Goal: Task Accomplishment & Management: Use online tool/utility

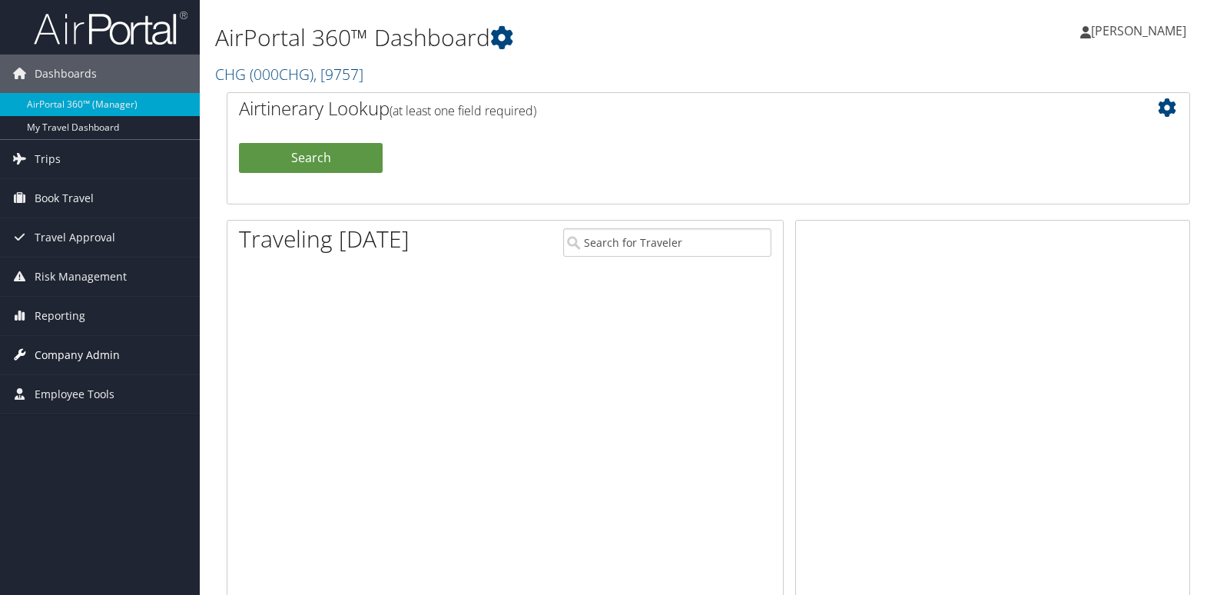
click at [58, 313] on span "Reporting" at bounding box center [60, 316] width 51 height 38
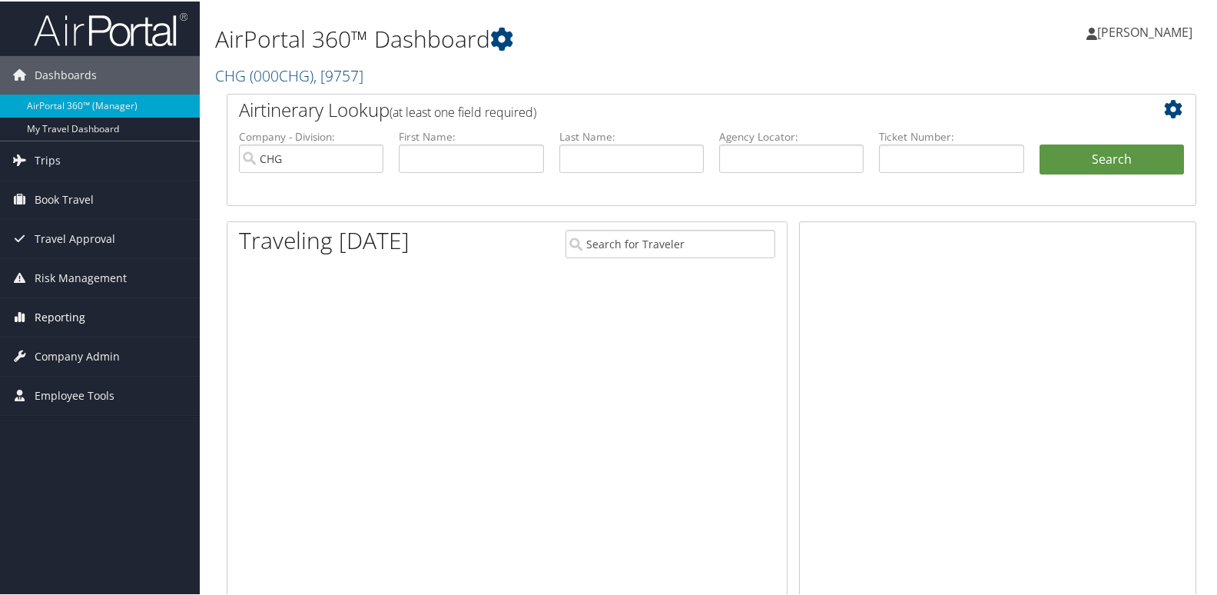
click at [47, 318] on span "Reporting" at bounding box center [60, 316] width 51 height 38
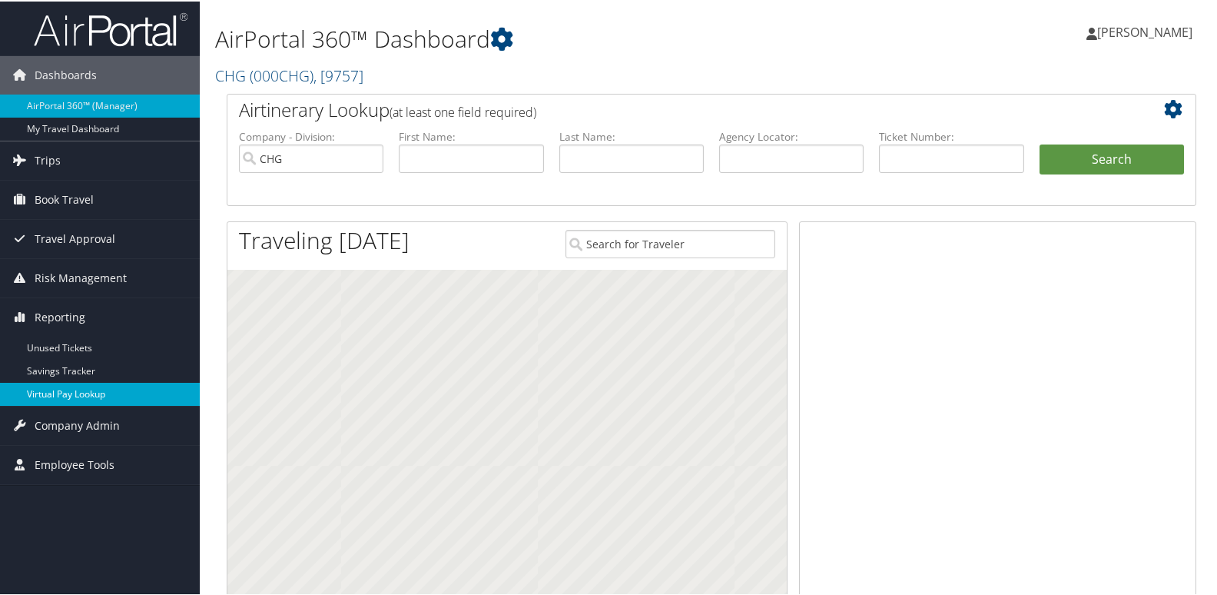
click at [54, 393] on link "Virtual Pay Lookup" at bounding box center [100, 392] width 200 height 23
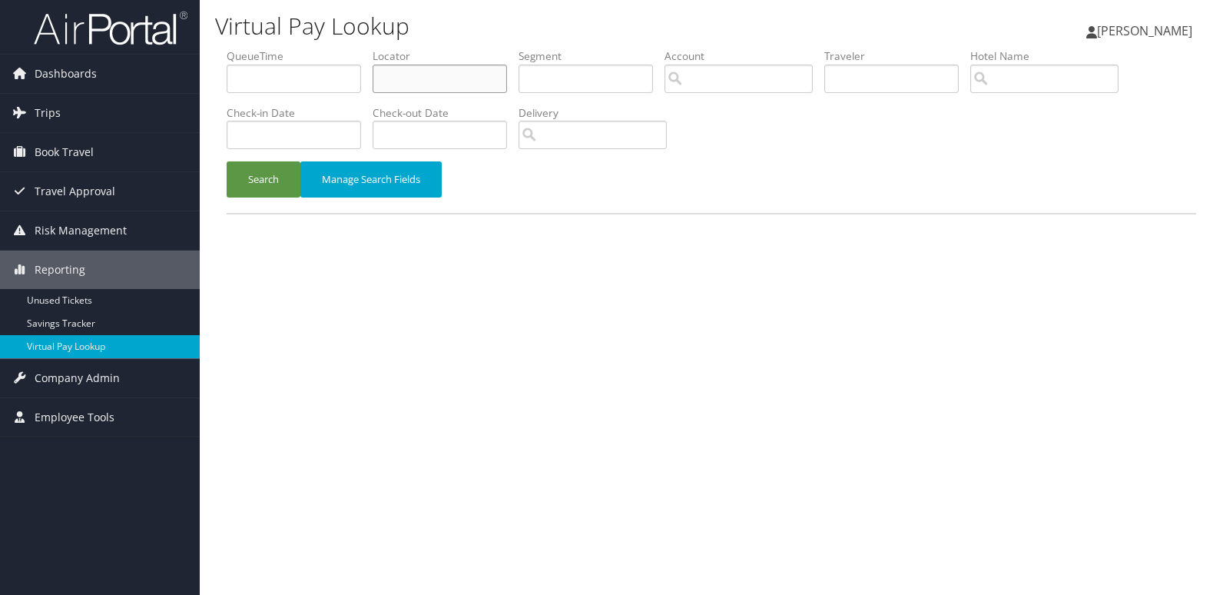
drag, startPoint x: 463, startPoint y: 84, endPoint x: 456, endPoint y: 85, distance: 7.7
click at [463, 83] on input "text" at bounding box center [440, 79] width 134 height 28
paste input "QUXWPJ"
type input "QUXWPJ"
click at [284, 176] on button "Search" at bounding box center [264, 179] width 74 height 36
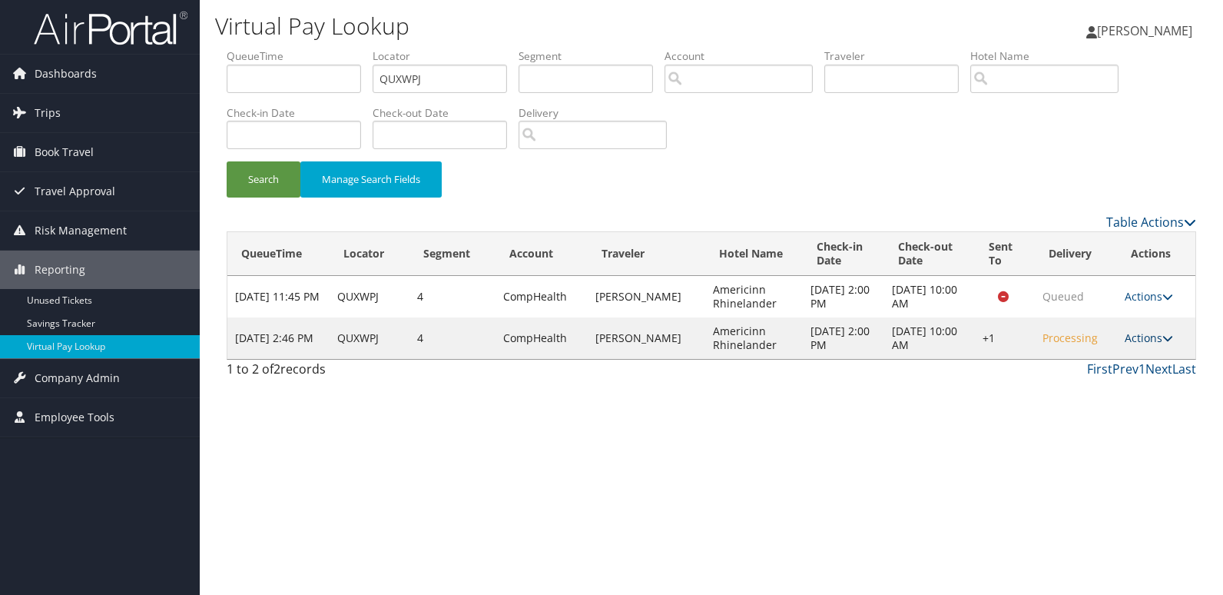
click at [1146, 342] on link "Actions" at bounding box center [1149, 337] width 48 height 15
drag, startPoint x: 1146, startPoint y: 342, endPoint x: 1091, endPoint y: 387, distance: 70.4
click at [1091, 387] on link "Logs" at bounding box center [1103, 386] width 131 height 26
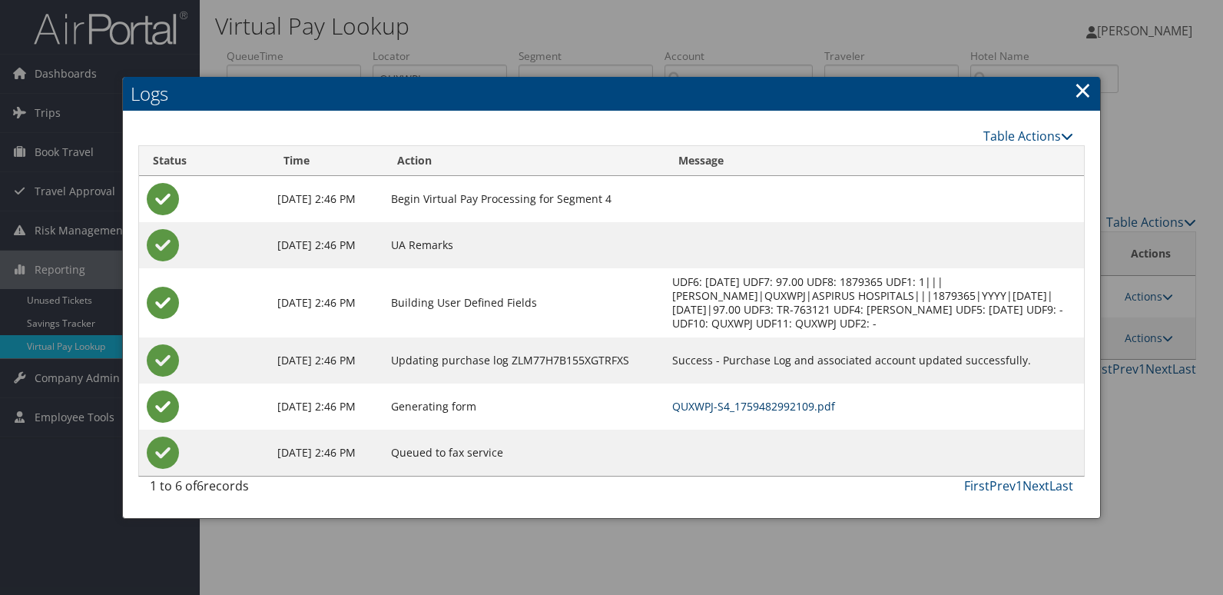
click at [748, 403] on link "QUXWPJ-S4_1759482992109.pdf" at bounding box center [753, 406] width 163 height 15
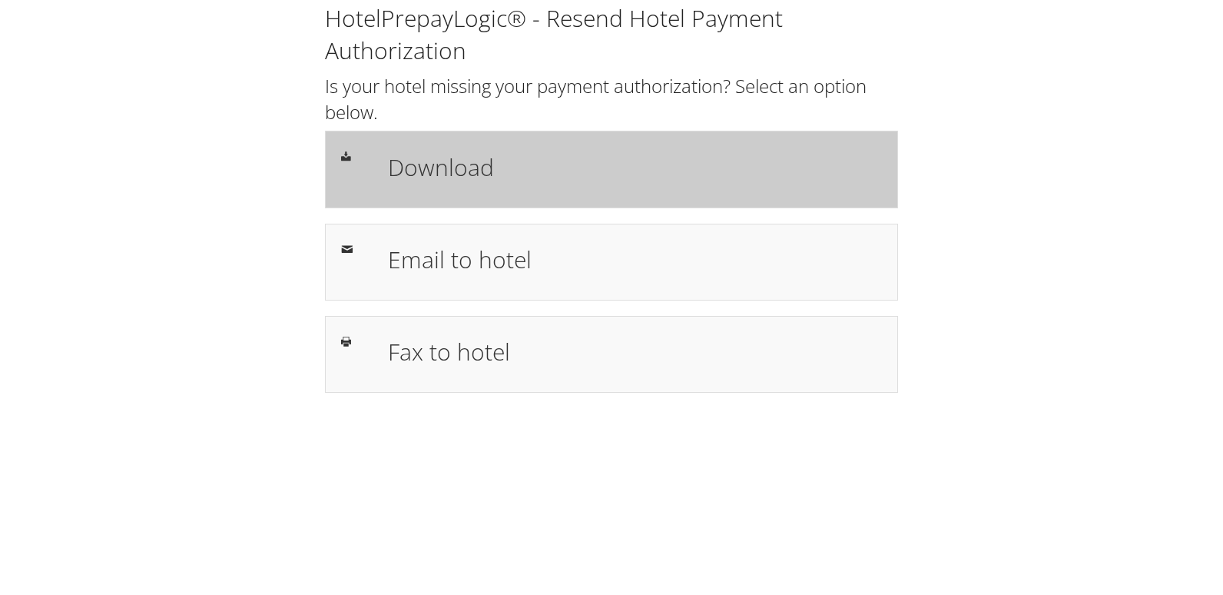
click at [479, 166] on h1 "Download" at bounding box center [635, 167] width 494 height 35
click at [426, 158] on h1 "Download" at bounding box center [635, 167] width 494 height 35
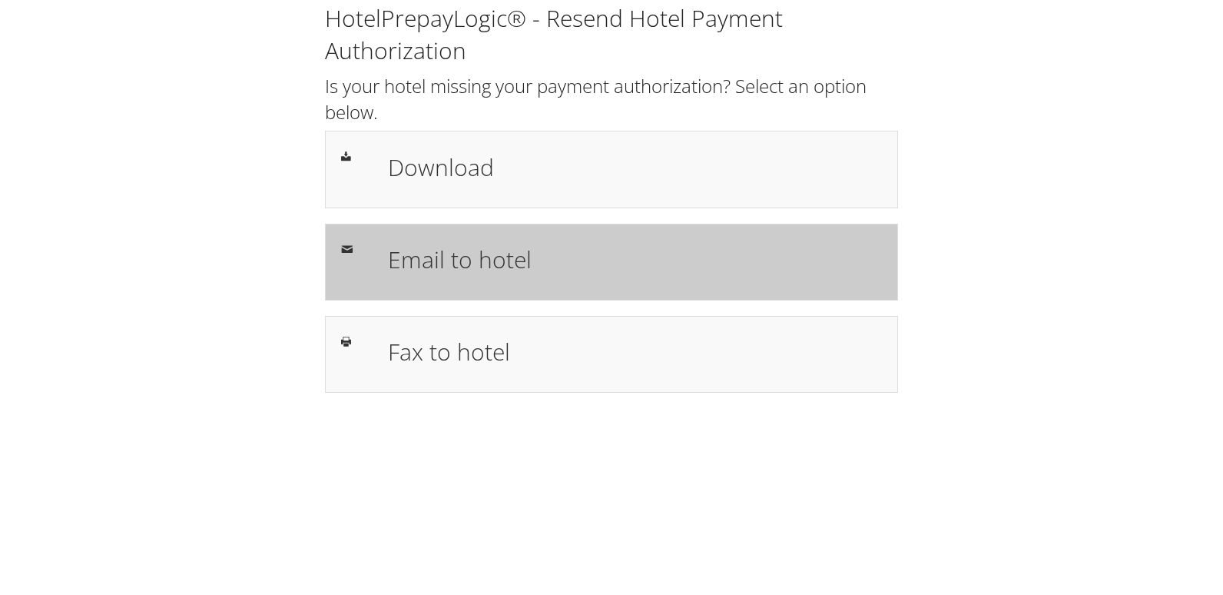
click at [464, 278] on div "Email to hotel" at bounding box center [635, 262] width 517 height 45
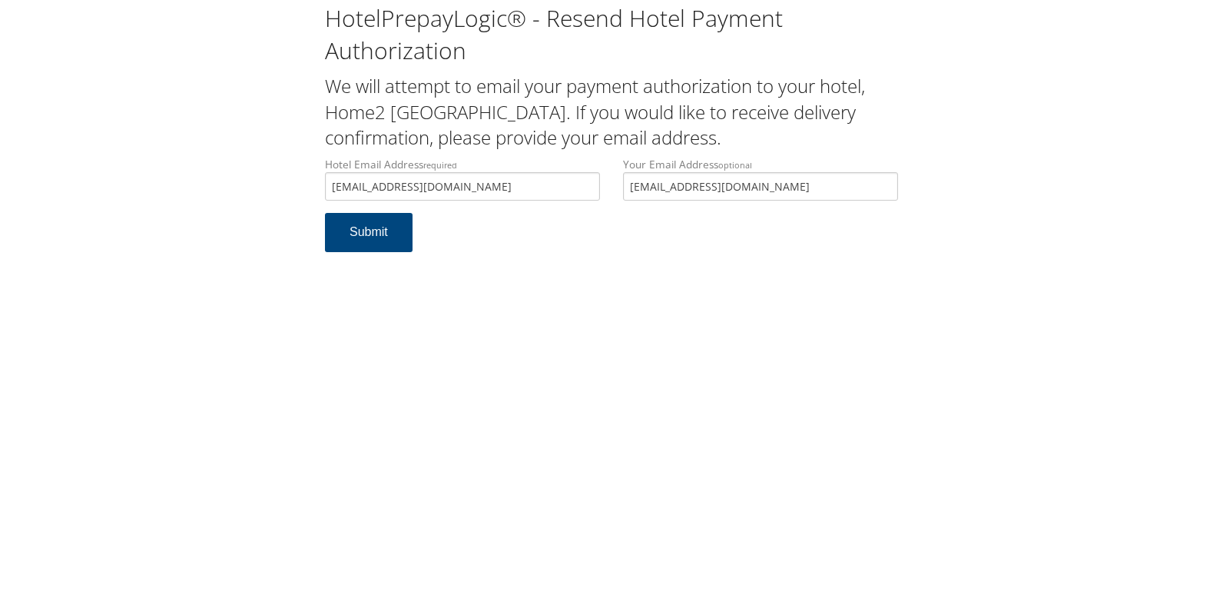
type input "home2suiteseureka@gmail.com"
drag, startPoint x: 735, startPoint y: 184, endPoint x: 414, endPoint y: 197, distance: 320.7
click at [414, 197] on div "Hotel Email Address required home2suiteseureka@gmail.com Hotel email address is…" at bounding box center [612, 185] width 596 height 56
click at [360, 240] on button "Submit" at bounding box center [369, 232] width 88 height 39
drag, startPoint x: 509, startPoint y: 187, endPoint x: 308, endPoint y: 197, distance: 201.6
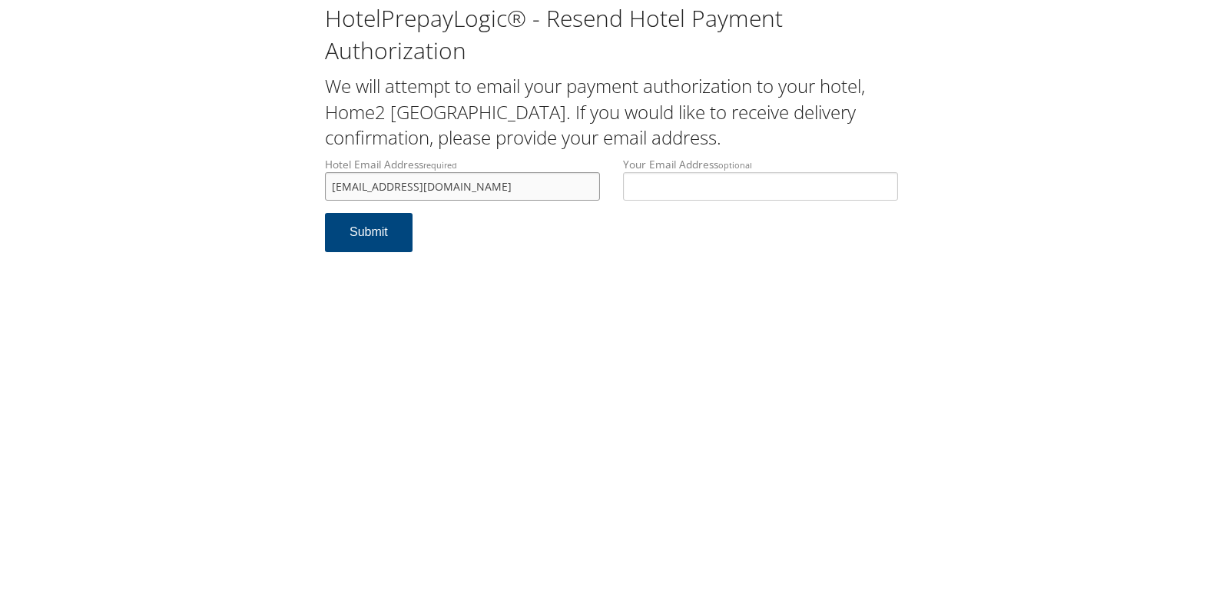
click at [308, 197] on div "HotelPrepayLogic® - Resend Hotel Payment Authorization We will attempt to email…" at bounding box center [611, 133] width 1193 height 267
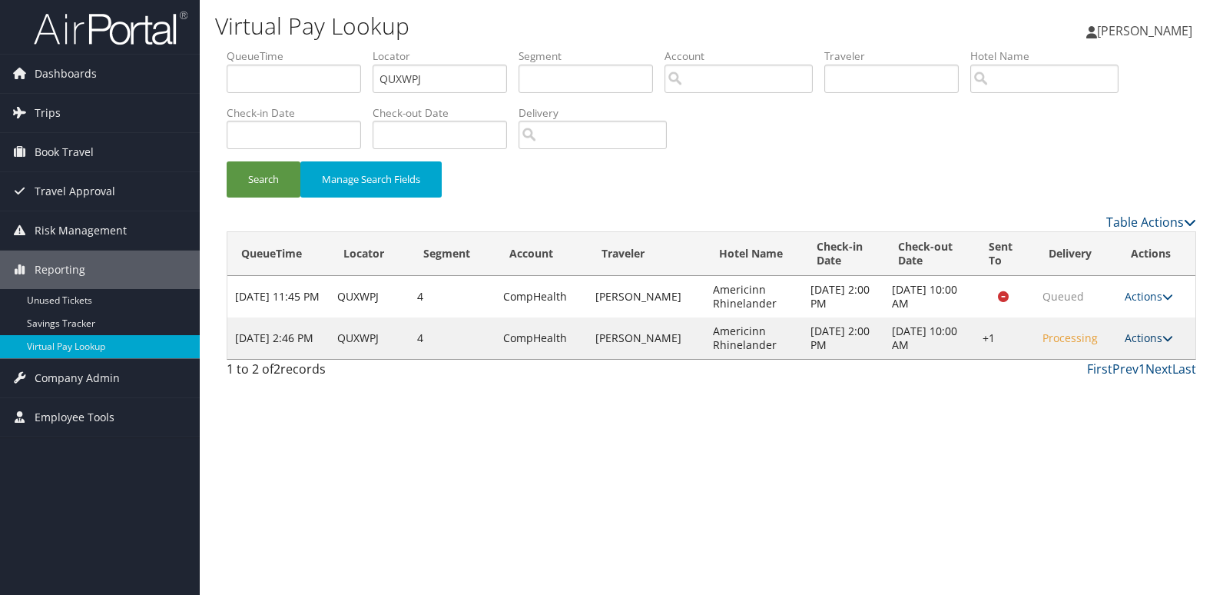
click at [1164, 340] on icon at bounding box center [1168, 338] width 11 height 11
click at [1080, 364] on link "Resend" at bounding box center [1103, 360] width 131 height 26
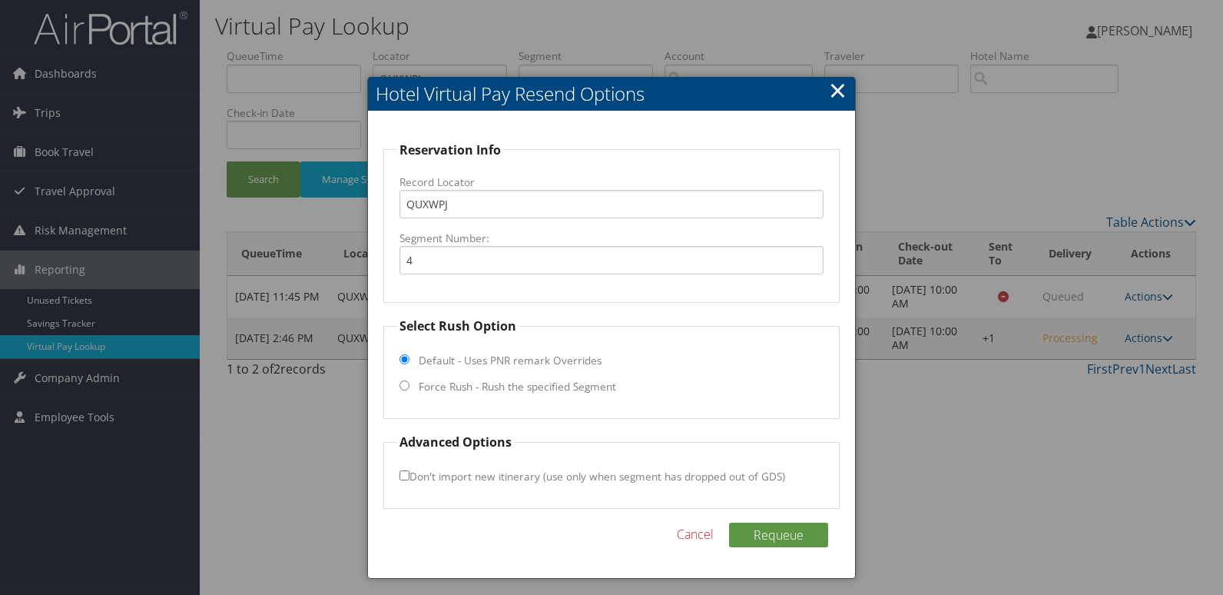
click at [446, 386] on label "Force Rush - Rush the specified Segment" at bounding box center [517, 386] width 197 height 15
click at [410, 386] on input "Force Rush - Rush the specified Segment" at bounding box center [405, 385] width 10 height 10
radio input "true"
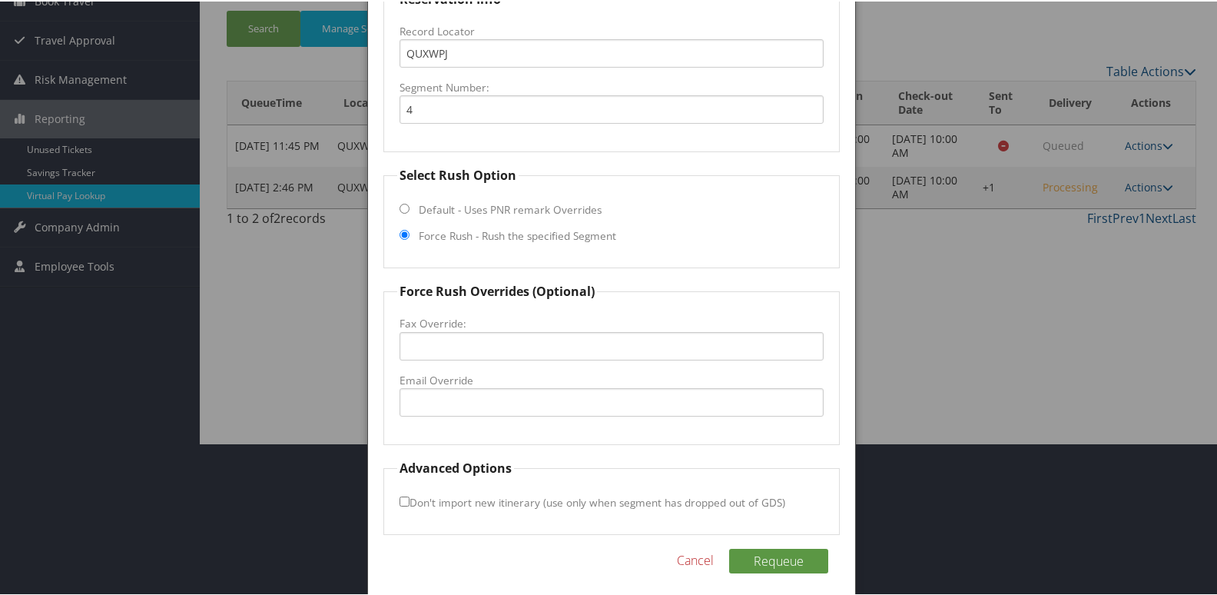
scroll to position [154, 0]
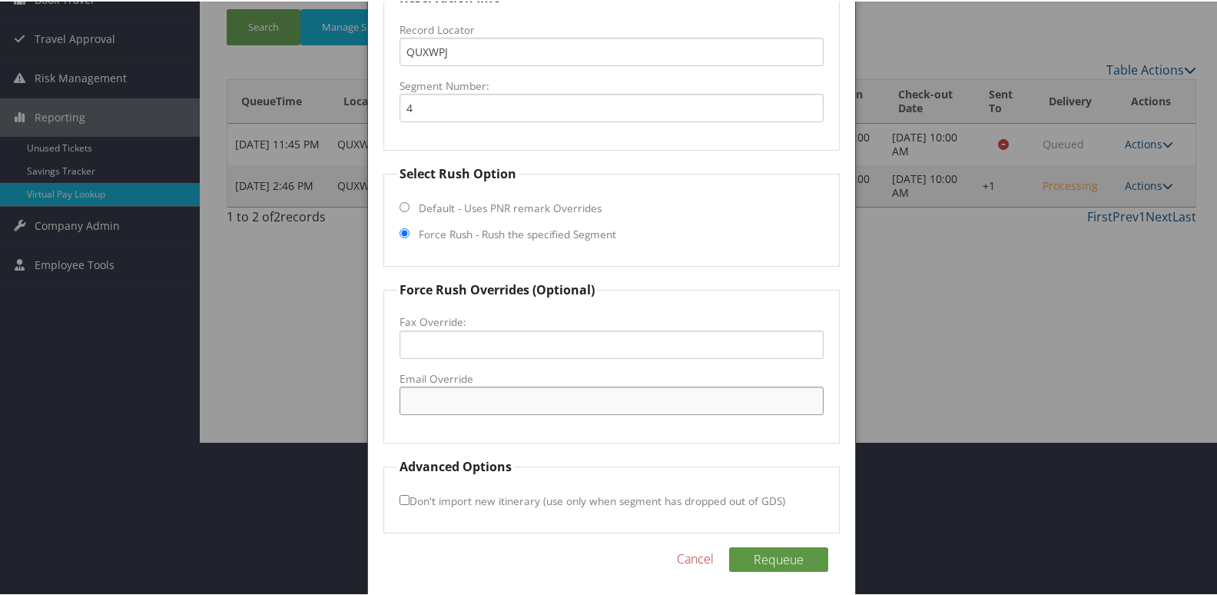
click at [441, 400] on input "Email Override" at bounding box center [612, 399] width 425 height 28
click at [440, 405] on input "Email Override" at bounding box center [612, 399] width 425 height 28
click at [519, 401] on input "ashley2." at bounding box center [612, 399] width 425 height 28
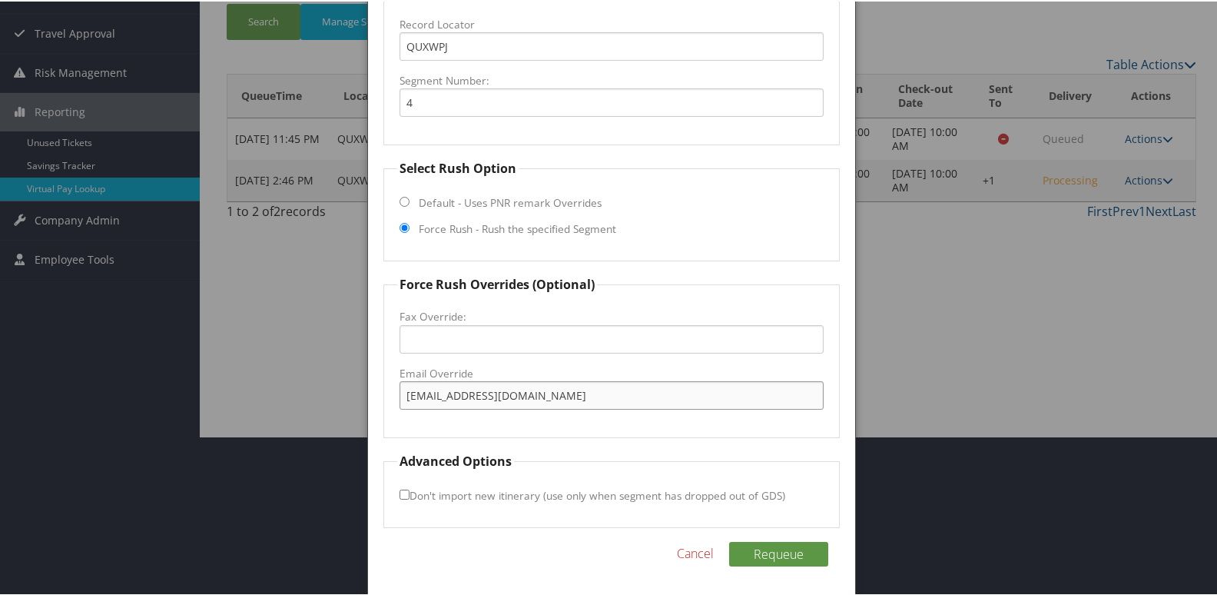
scroll to position [161, 0]
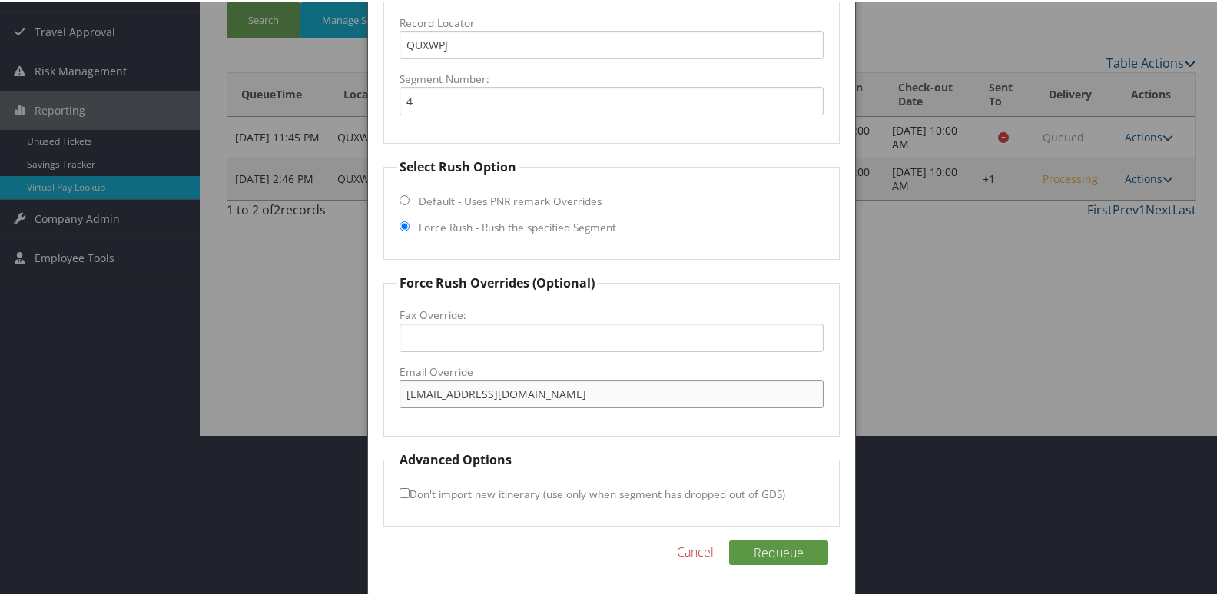
type input "ashley2.americinn@yahoo.com"
click at [401, 489] on input "Don't import new itinerary (use only when segment has dropped out of GDS)" at bounding box center [405, 491] width 10 height 10
checkbox input "true"
click at [765, 550] on button "Requeue" at bounding box center [778, 551] width 99 height 25
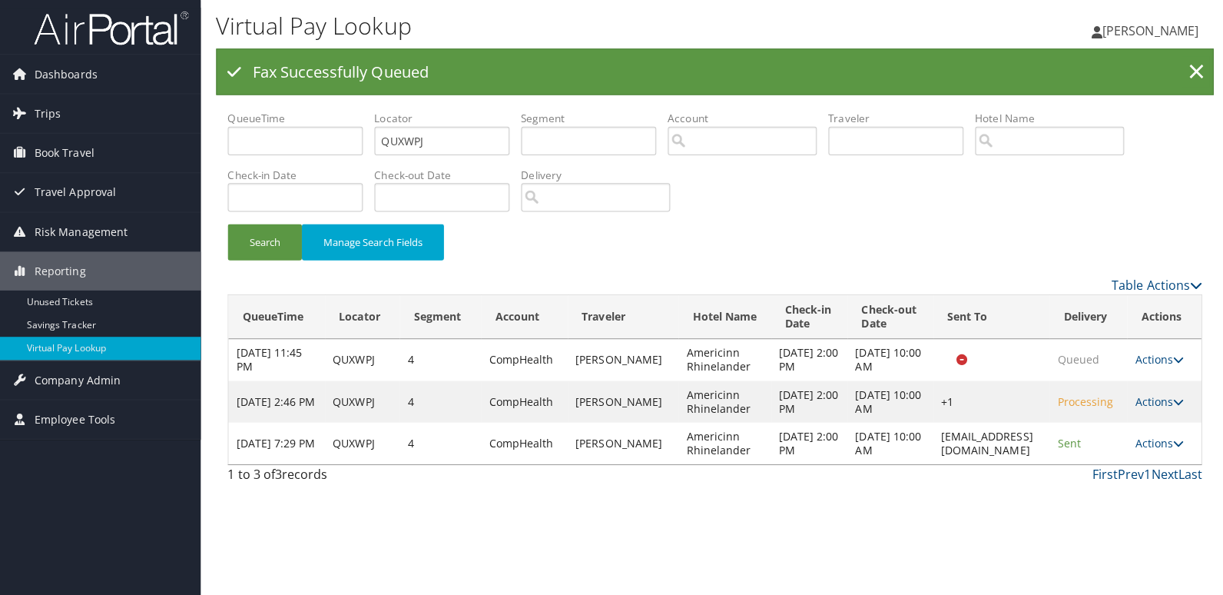
scroll to position [0, 0]
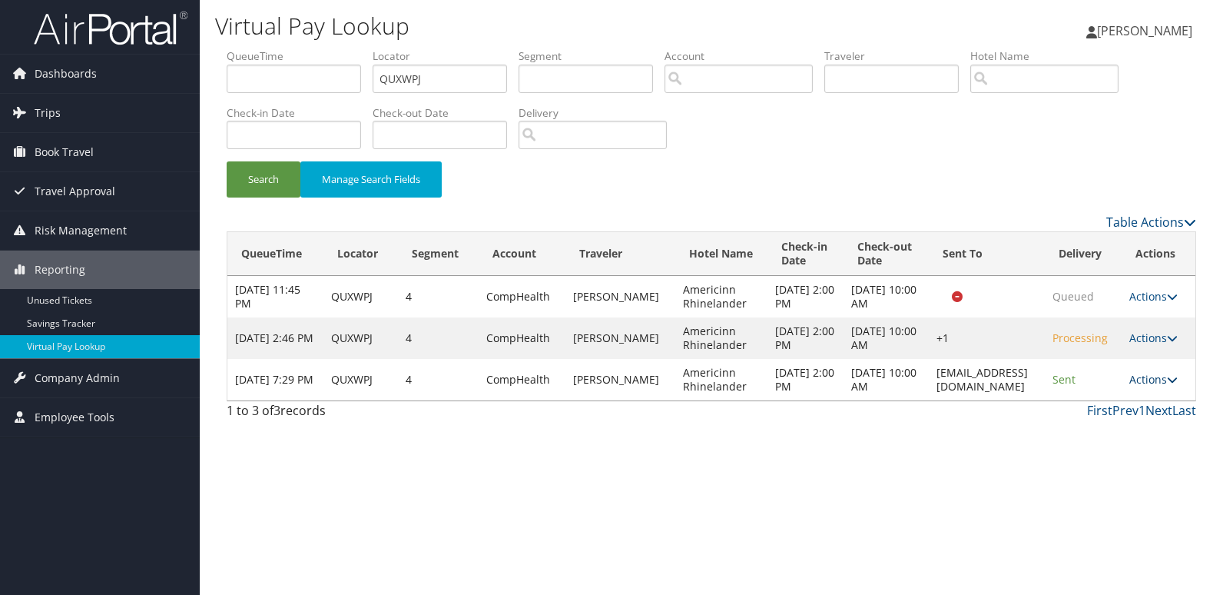
click at [1174, 385] on icon at bounding box center [1172, 379] width 11 height 11
click at [1116, 462] on link "Logs" at bounding box center [1131, 463] width 97 height 26
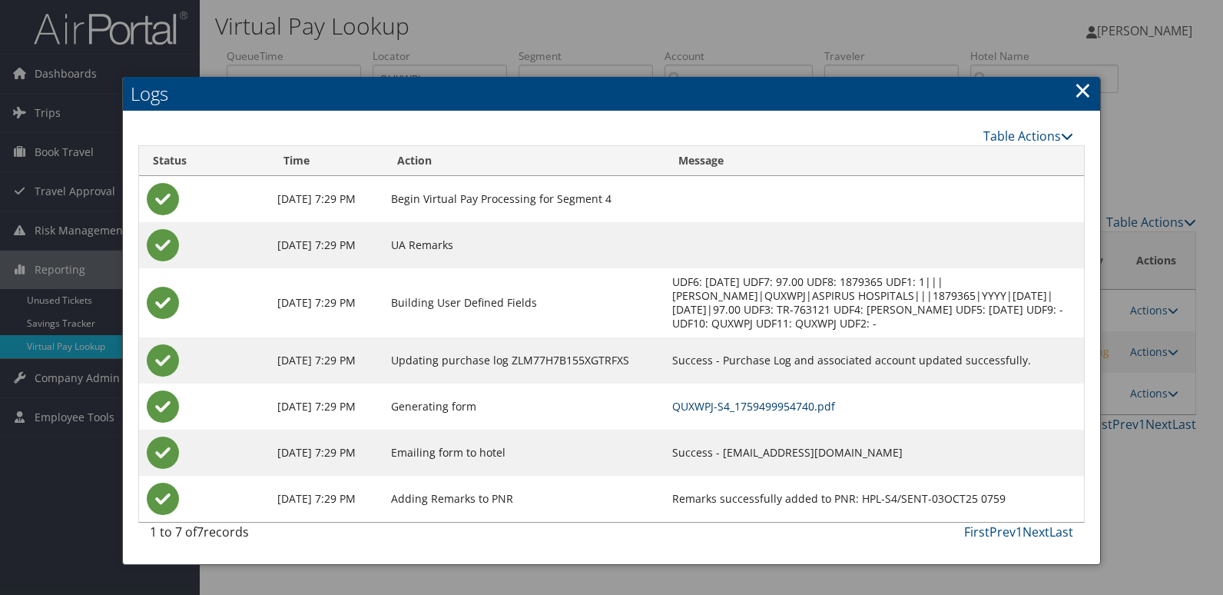
click at [759, 406] on link "QUXWPJ-S4_1759499954740.pdf" at bounding box center [753, 406] width 163 height 15
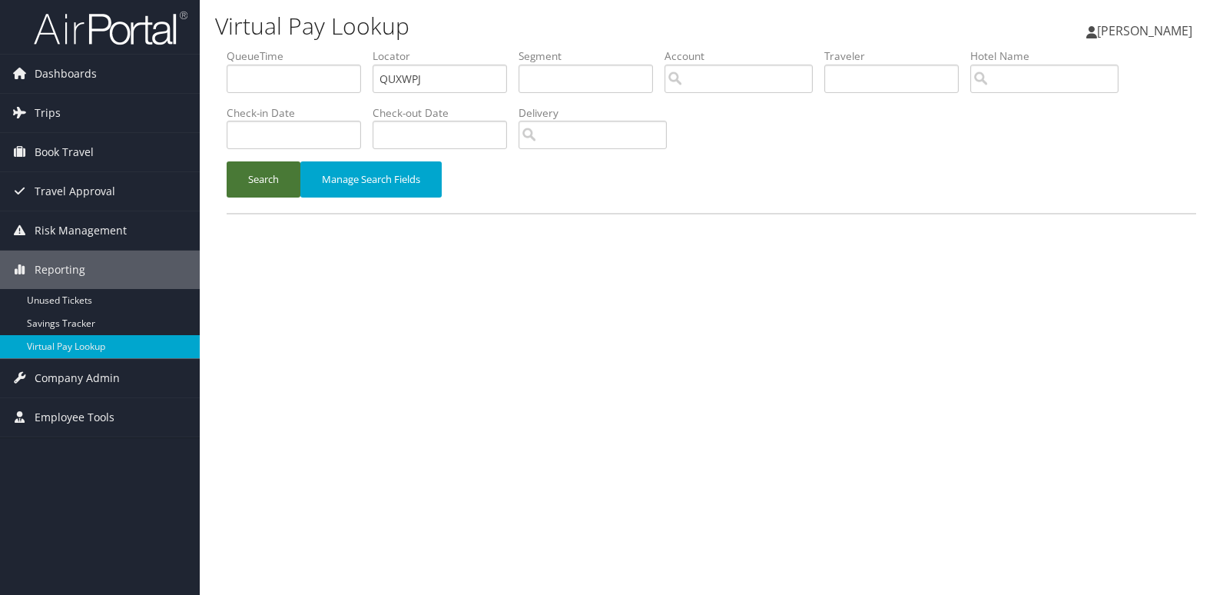
click at [274, 187] on button "Search" at bounding box center [264, 179] width 74 height 36
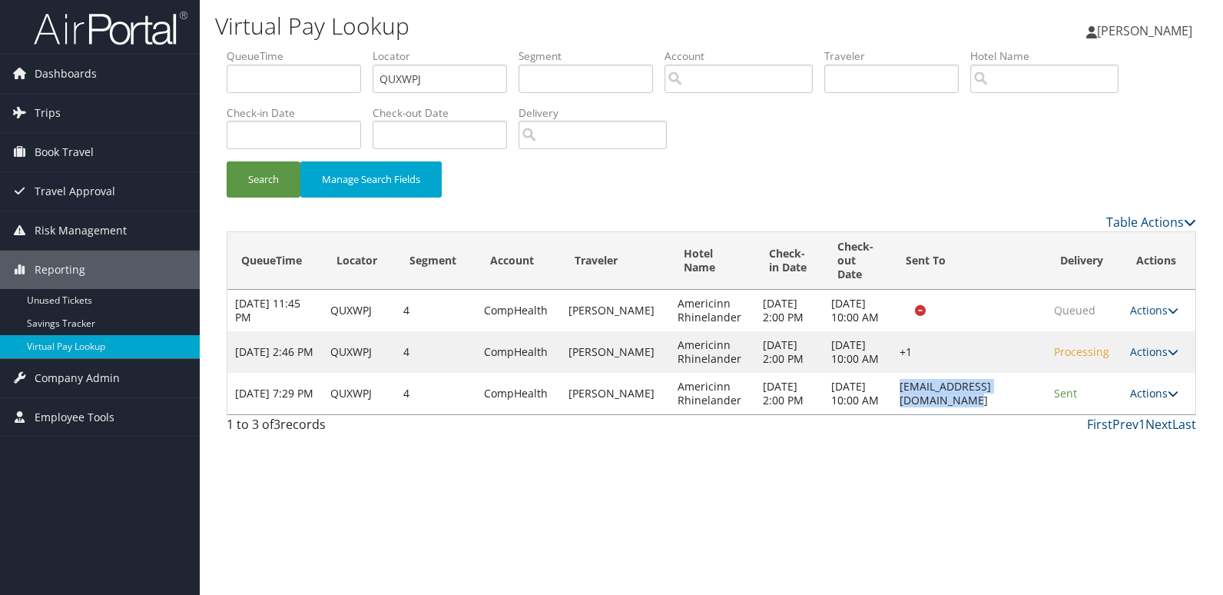
drag, startPoint x: 868, startPoint y: 430, endPoint x: 1174, endPoint y: 426, distance: 306.6
click at [1040, 414] on td "ashley2.americinn@yahoo.com" at bounding box center [969, 393] width 154 height 41
copy td "ashley2.americinn@yahoo.com"
click at [1170, 399] on icon at bounding box center [1173, 393] width 11 height 11
click at [1136, 470] on link "Logs" at bounding box center [1127, 476] width 97 height 26
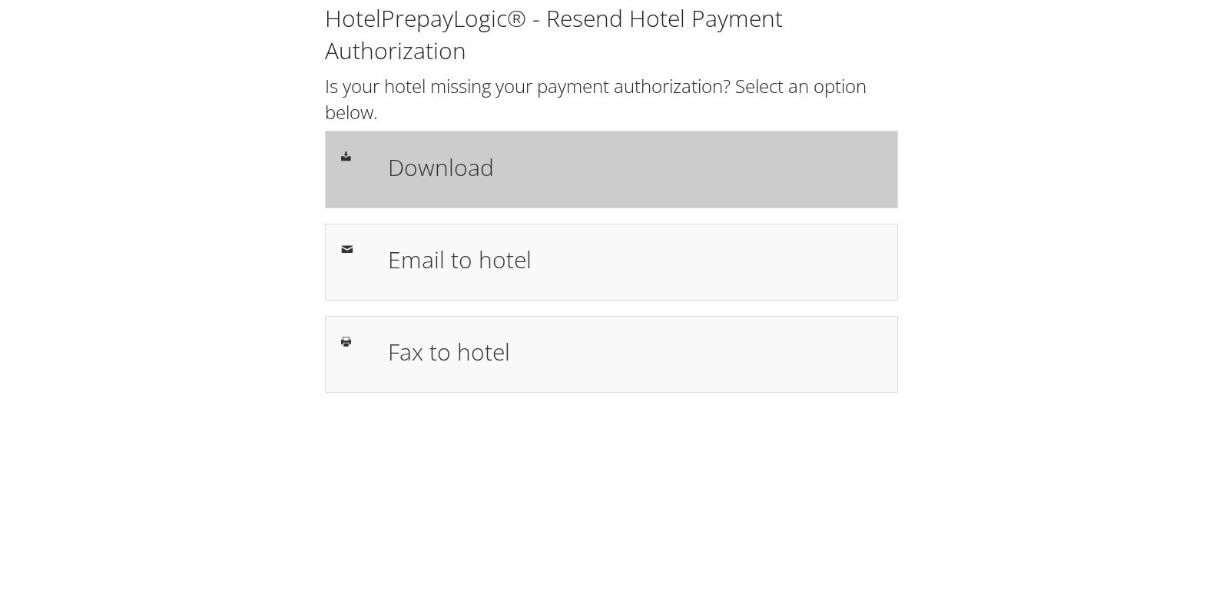
click at [470, 174] on h1 "Download" at bounding box center [635, 167] width 494 height 35
click at [426, 172] on h1 "Download" at bounding box center [635, 167] width 494 height 35
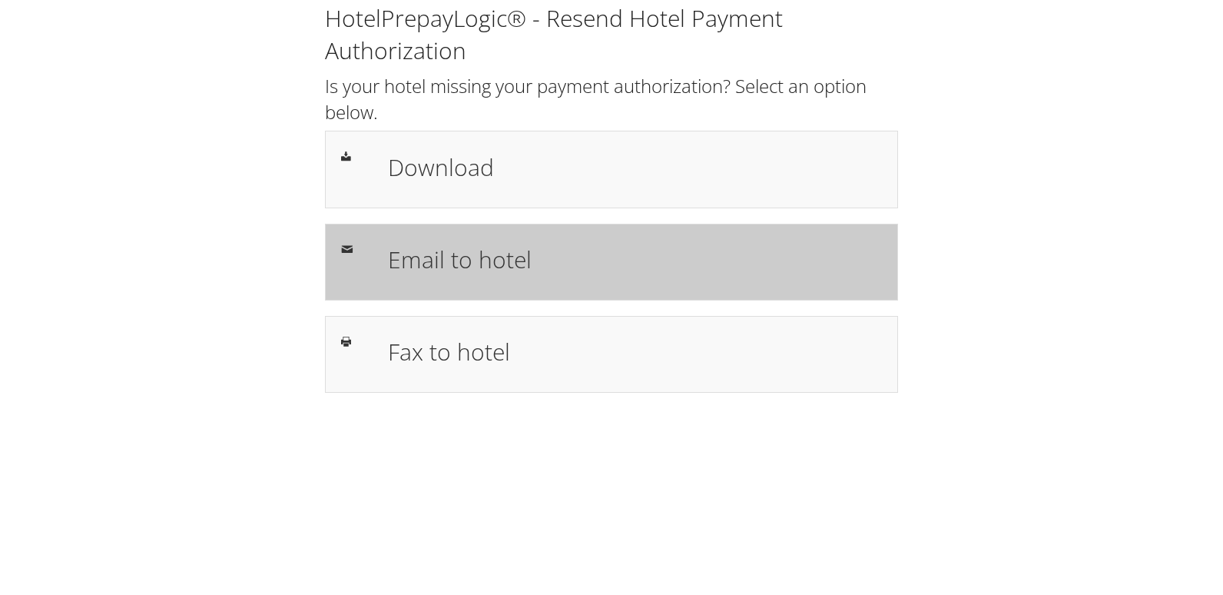
click at [433, 265] on h1 "Email to hotel" at bounding box center [635, 259] width 494 height 35
